Goal: Check status: Check status

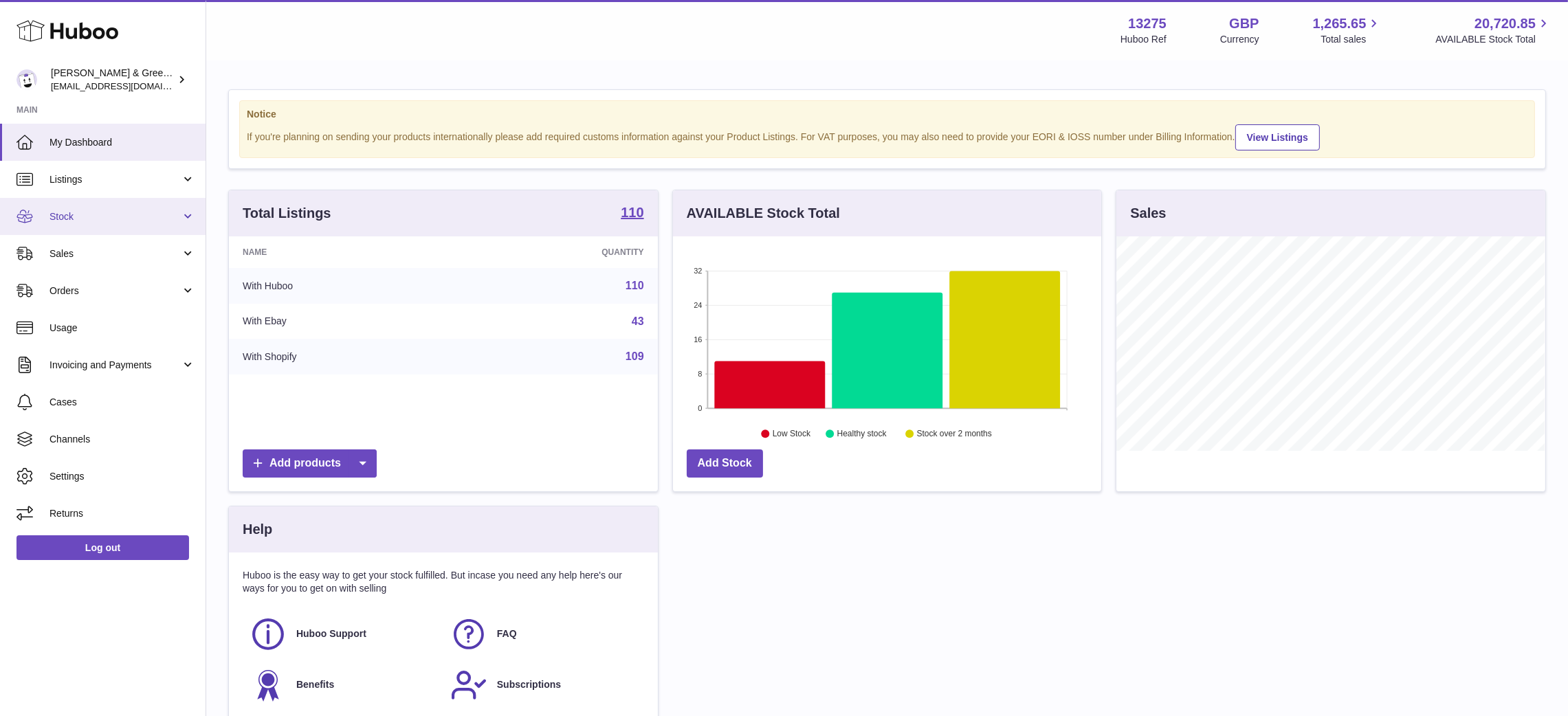
click at [97, 225] on link "Stock" at bounding box center [103, 216] width 206 height 37
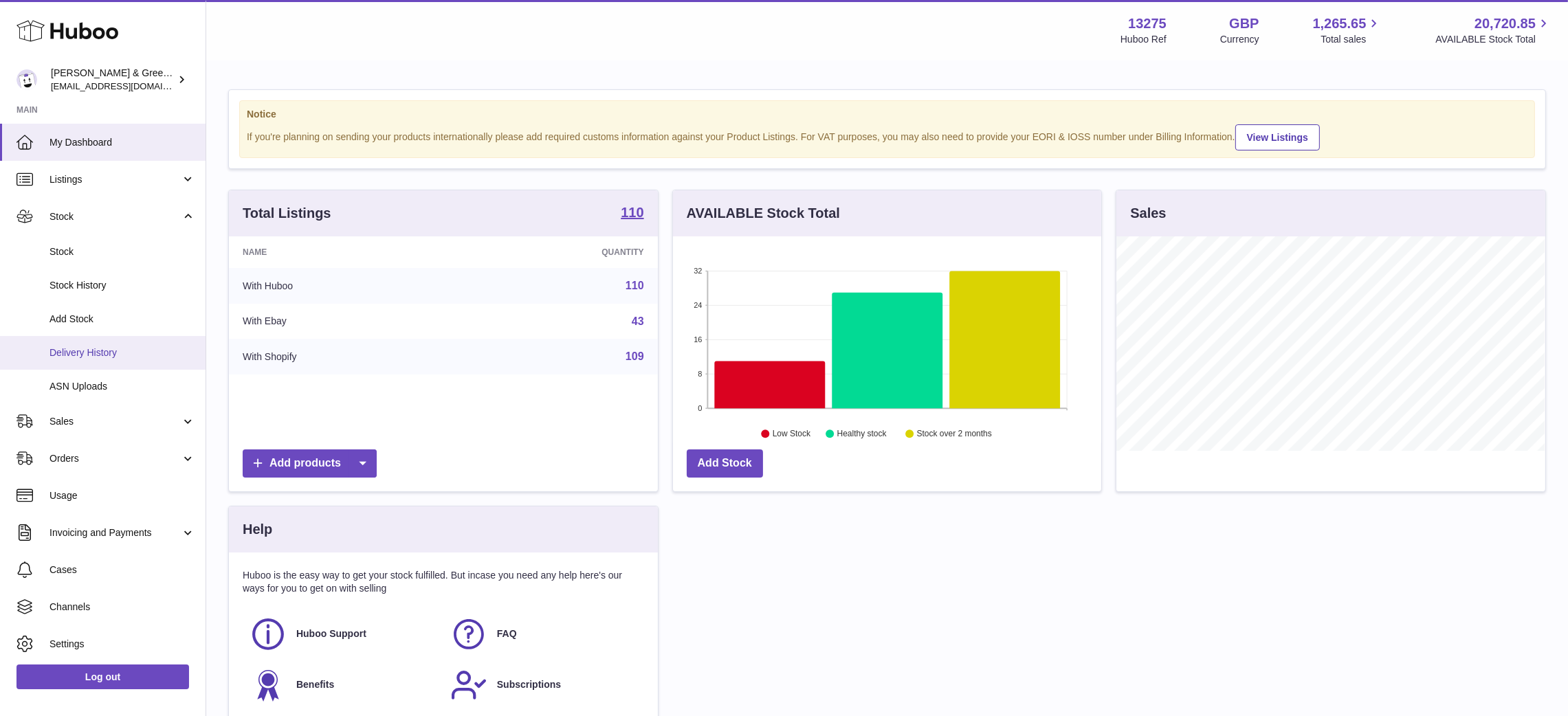
click at [102, 348] on span "Delivery History" at bounding box center [122, 352] width 146 height 13
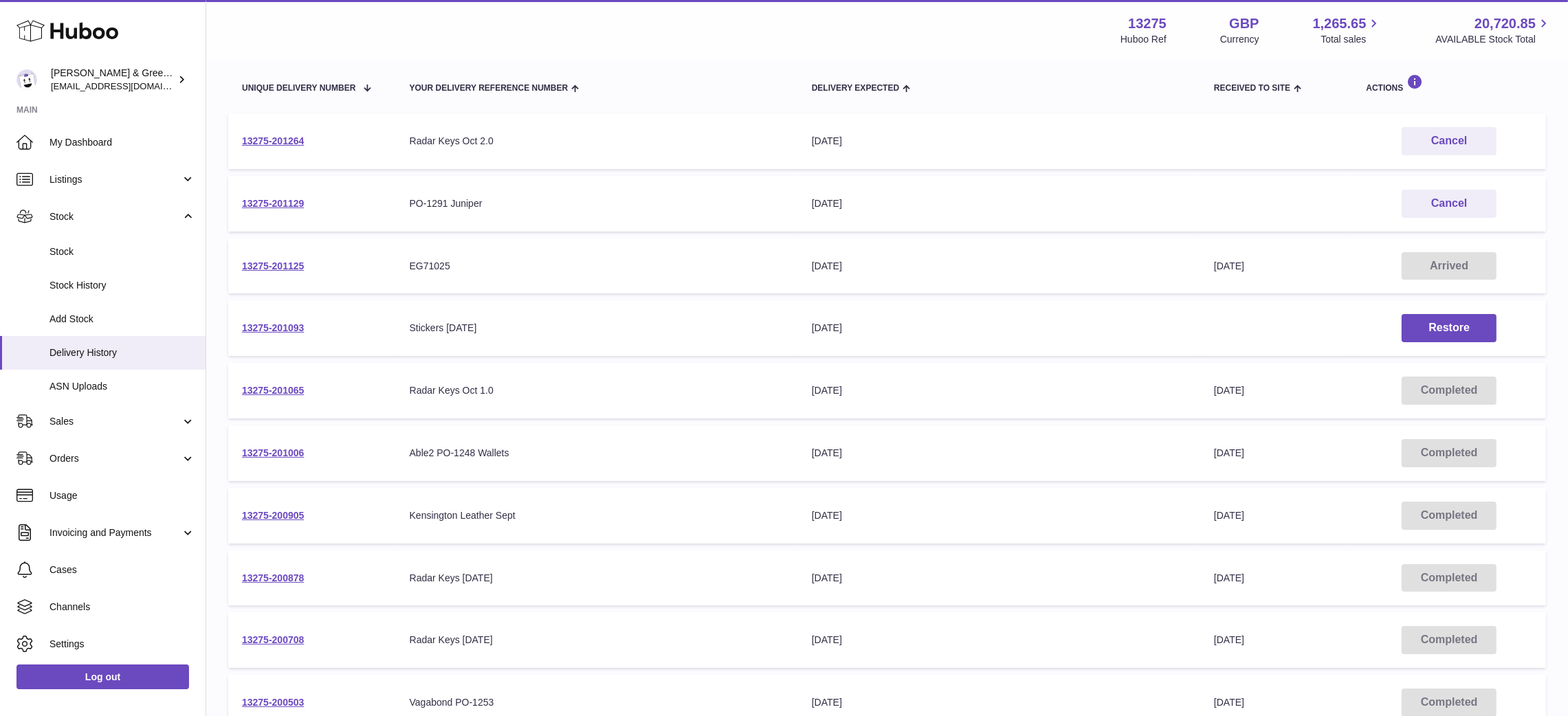
scroll to position [160, 0]
click at [288, 384] on link "13275-201065" at bounding box center [273, 390] width 62 height 11
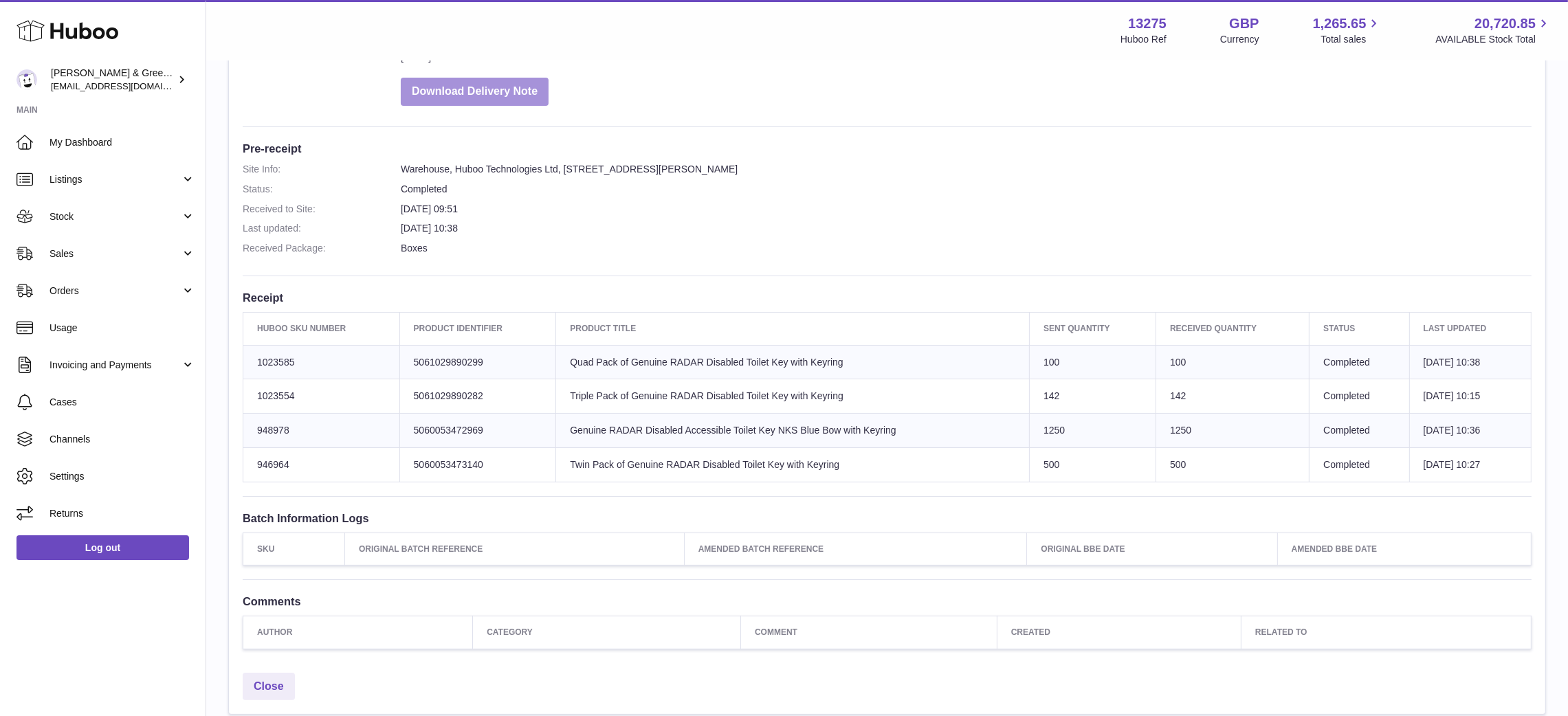
scroll to position [292, 0]
drag, startPoint x: 296, startPoint y: 424, endPoint x: 246, endPoint y: 427, distance: 50.1
click at [246, 427] on td "Huboo SKU Number 948978" at bounding box center [321, 429] width 156 height 34
copy td "948978"
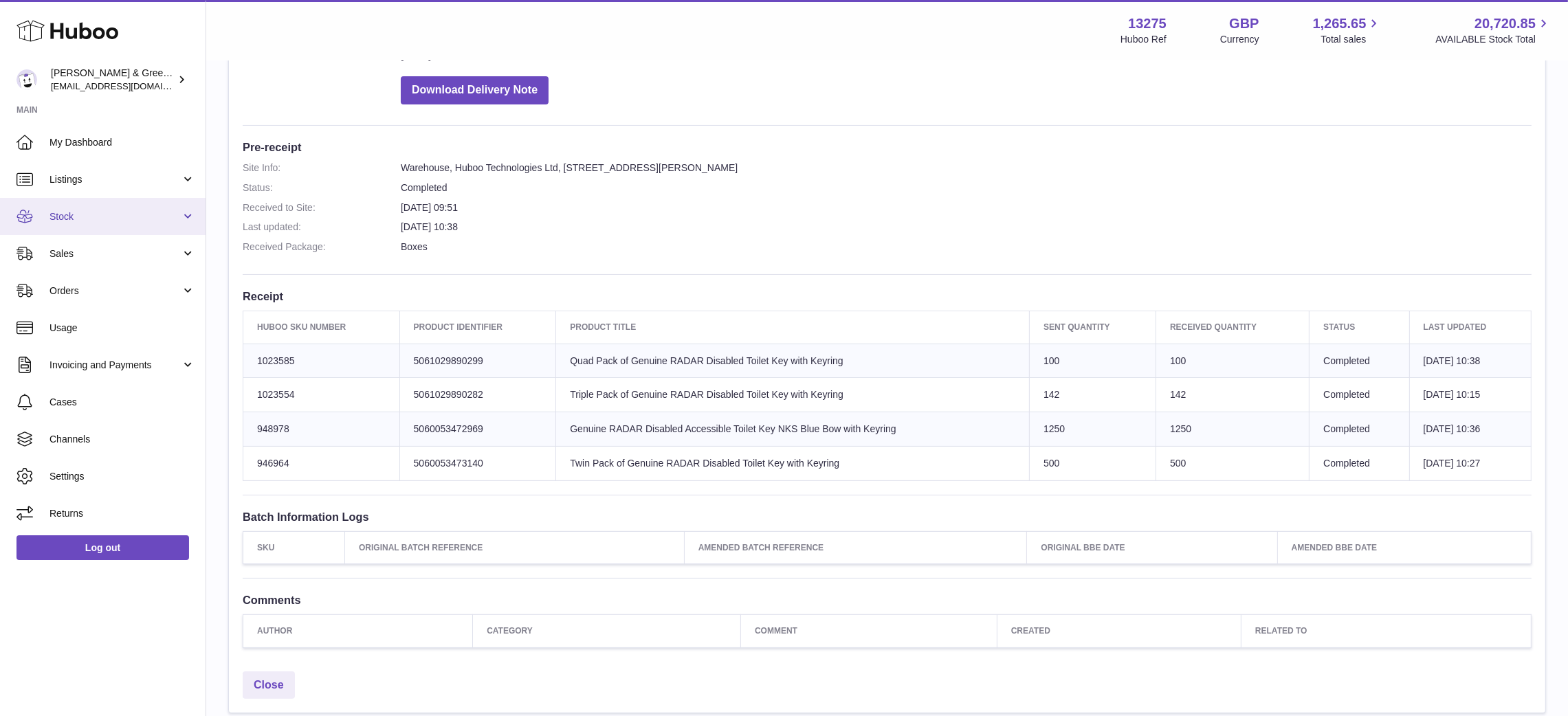
click at [117, 229] on link "Stock" at bounding box center [103, 216] width 206 height 37
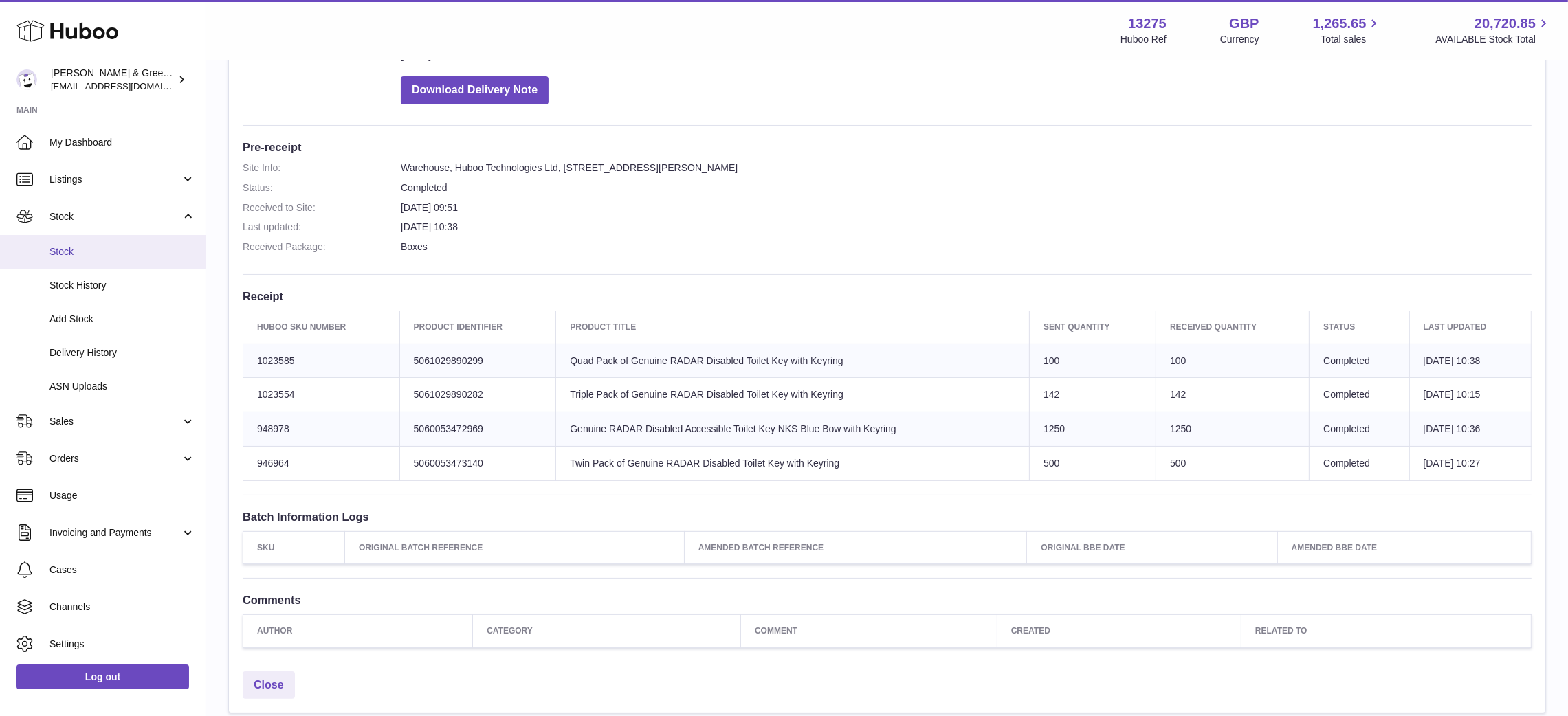
click at [92, 251] on span "Stock" at bounding box center [122, 252] width 146 height 13
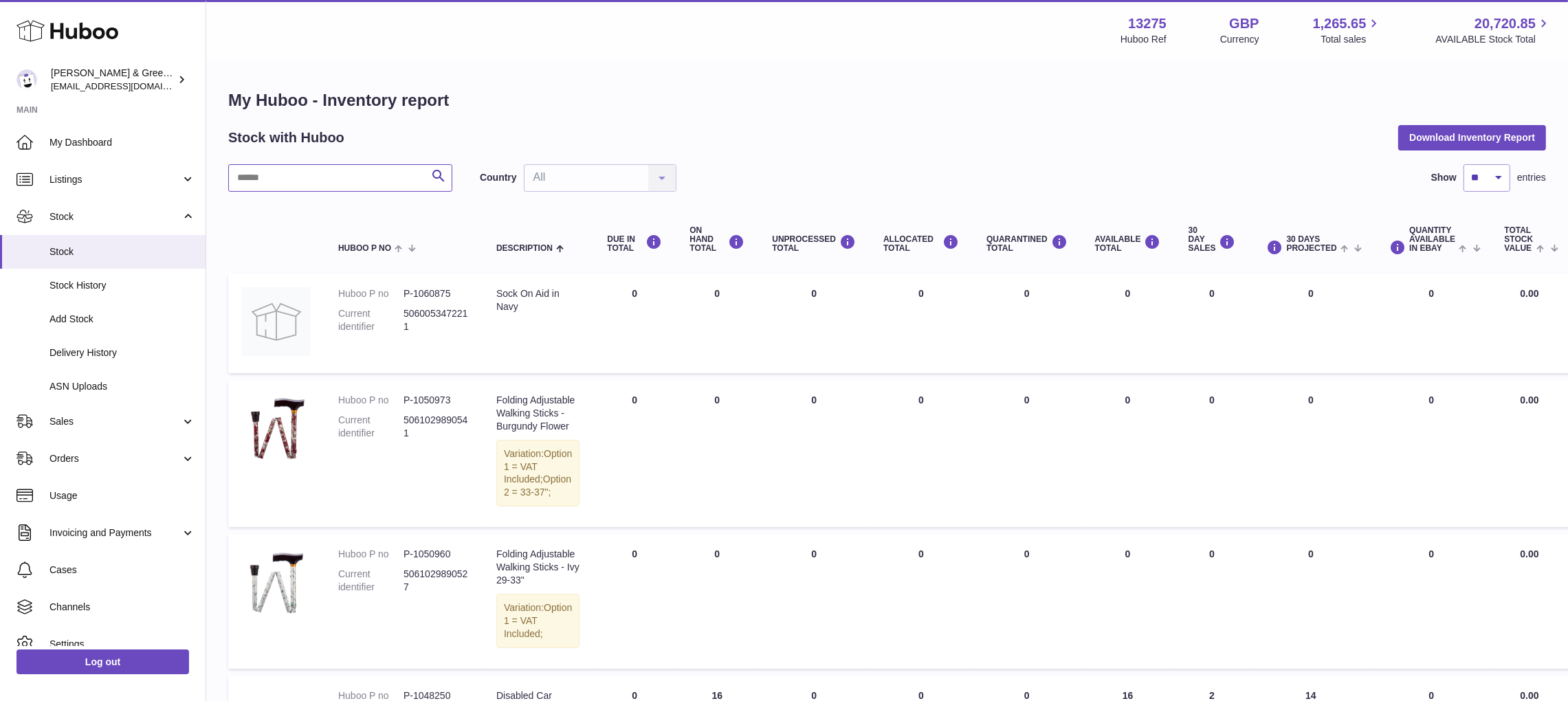
click at [343, 177] on input "text" at bounding box center [340, 178] width 224 height 28
paste input "******"
type input "******"
